Goal: Task Accomplishment & Management: Manage account settings

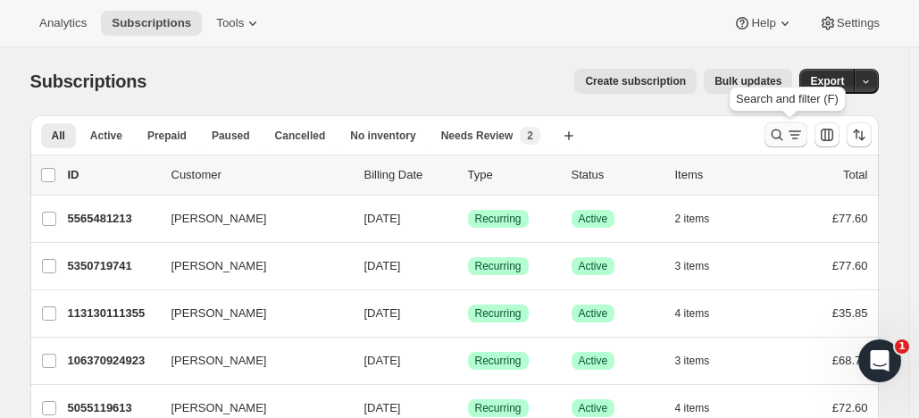
click at [774, 129] on icon "Search and filter results" at bounding box center [777, 135] width 18 height 18
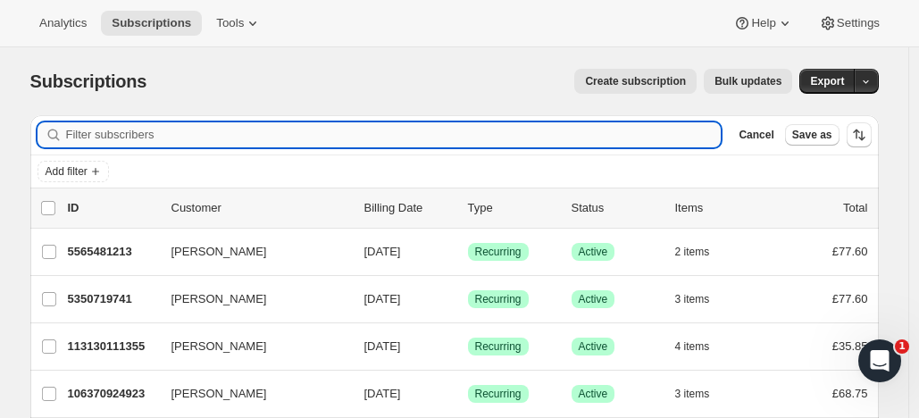
click at [134, 132] on input "Filter subscribers" at bounding box center [394, 134] width 656 height 25
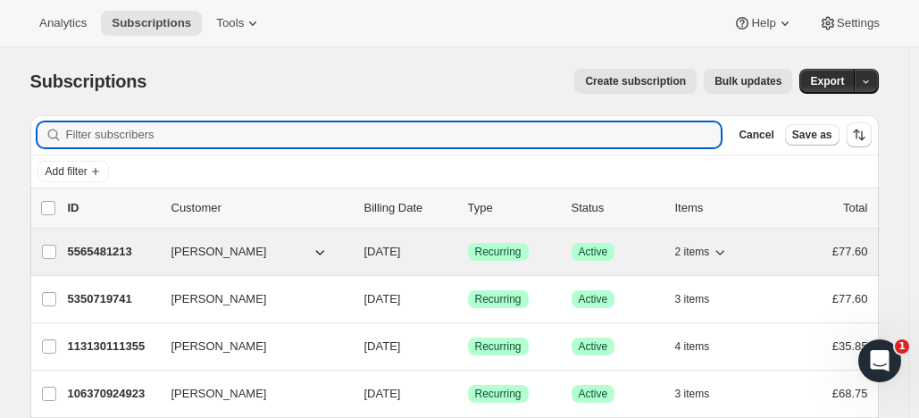
type input "25400-62717"
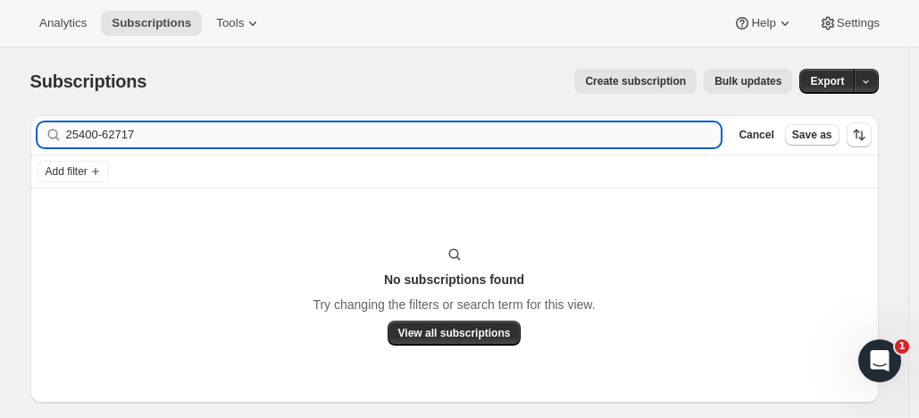
drag, startPoint x: 157, startPoint y: 139, endPoint x: 71, endPoint y: 126, distance: 86.7
click at [71, 126] on input "25400-62717" at bounding box center [394, 134] width 656 height 25
click at [124, 135] on input "[PERSON_NAME]" at bounding box center [394, 134] width 656 height 25
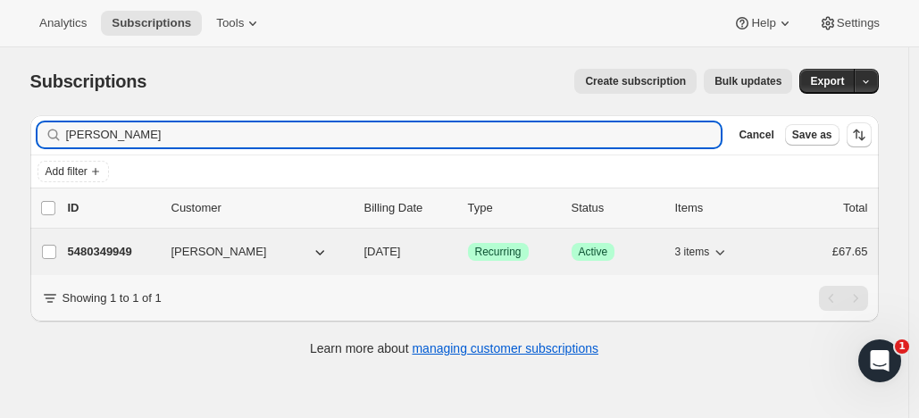
type input "[PERSON_NAME]"
click at [120, 248] on p "5480349949" at bounding box center [112, 252] width 89 height 18
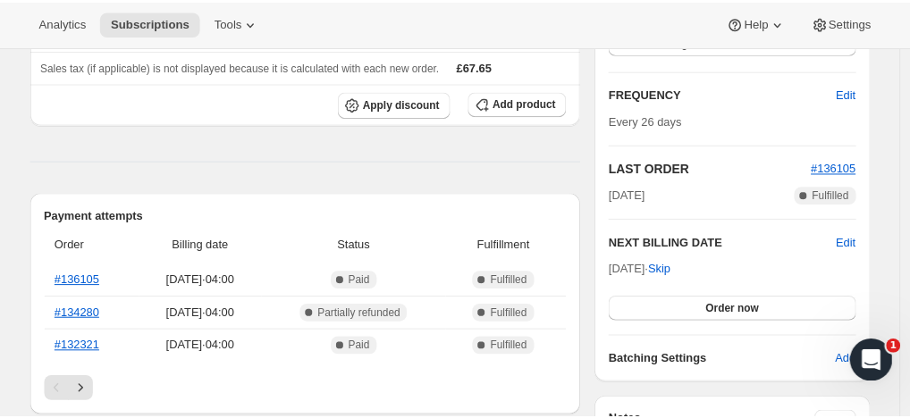
scroll to position [292, 0]
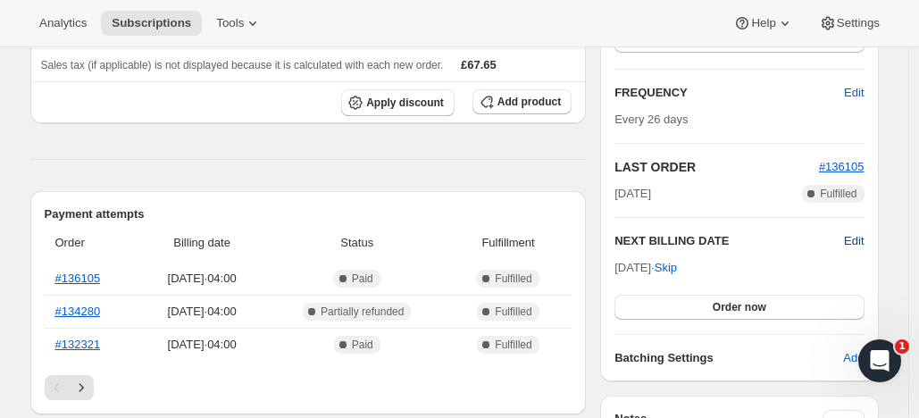
click at [858, 234] on span "Edit" at bounding box center [854, 241] width 20 height 18
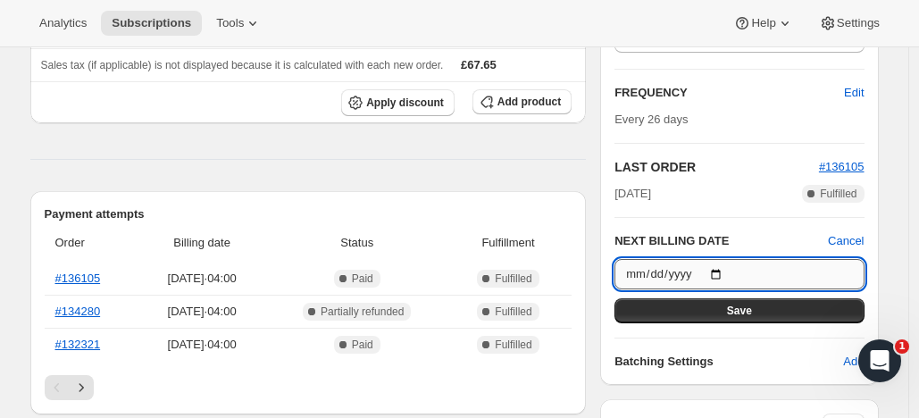
click at [726, 272] on input "[DATE]" at bounding box center [739, 274] width 249 height 30
type input "[DATE]"
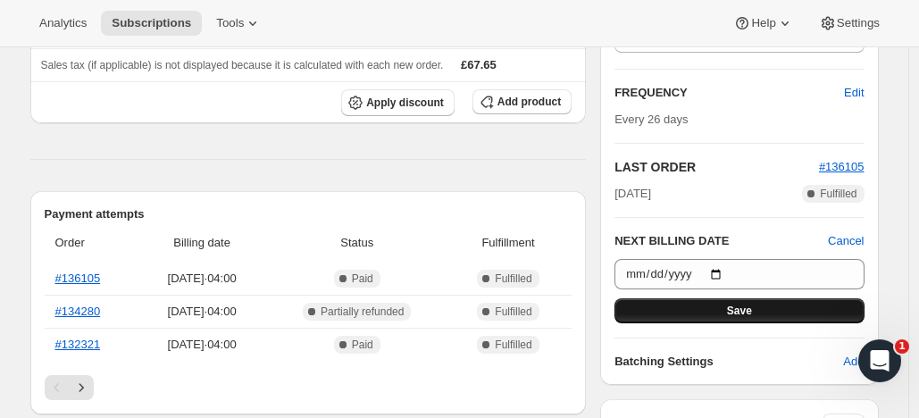
click at [696, 304] on button "Save" at bounding box center [739, 310] width 249 height 25
